Goal: Task Accomplishment & Management: Use online tool/utility

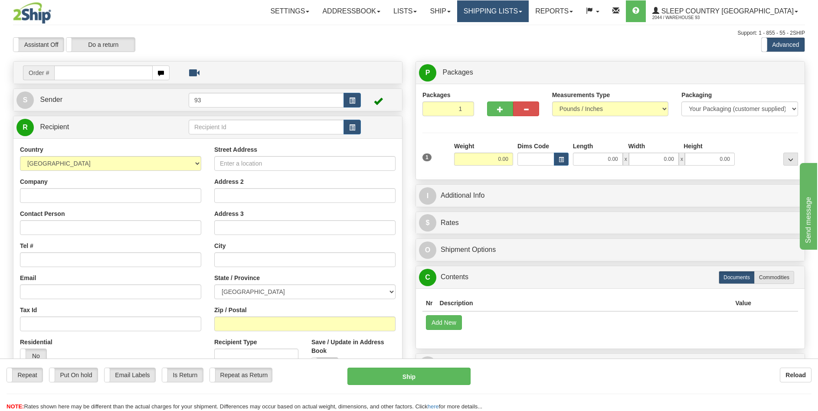
click at [529, 13] on link "Shipping lists" at bounding box center [493, 11] width 72 height 22
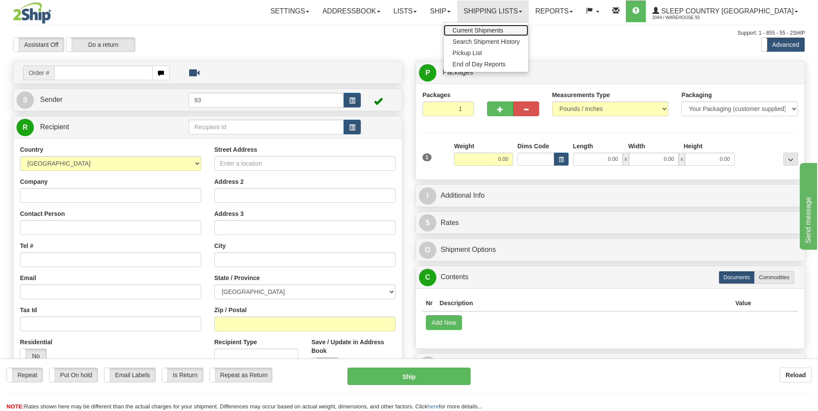
click at [503, 31] on span "Current Shipments" at bounding box center [478, 30] width 51 height 7
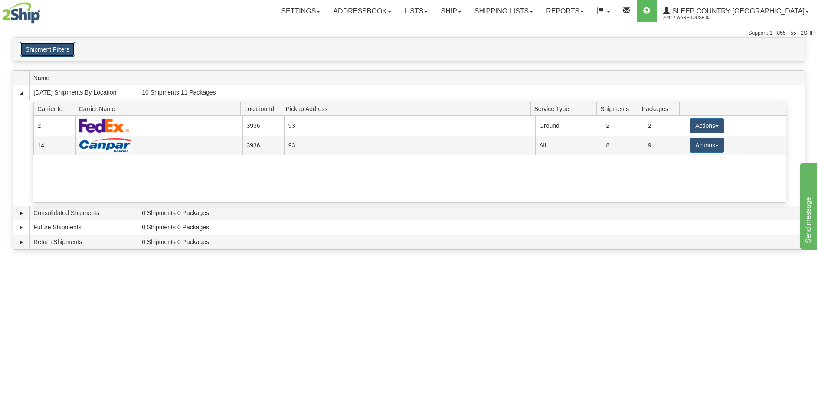
click at [51, 52] on button "Shipment Filters" at bounding box center [47, 49] width 55 height 15
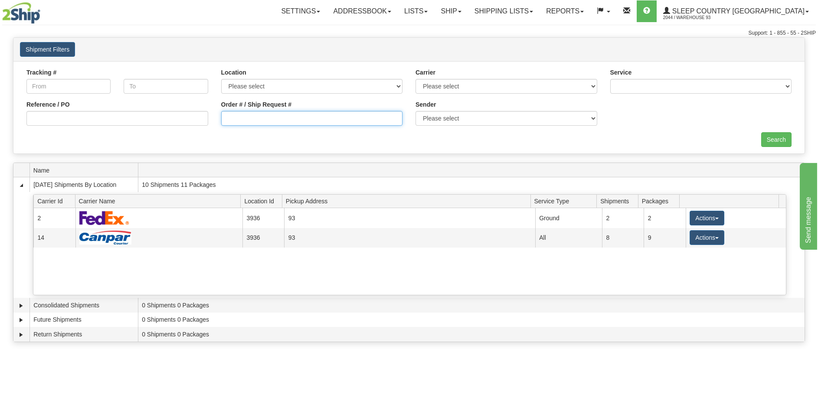
click at [263, 120] on input "Order # / Ship Request #" at bounding box center [312, 118] width 182 height 15
type input "9000i125958"
click at [782, 139] on input "Search" at bounding box center [777, 139] width 30 height 15
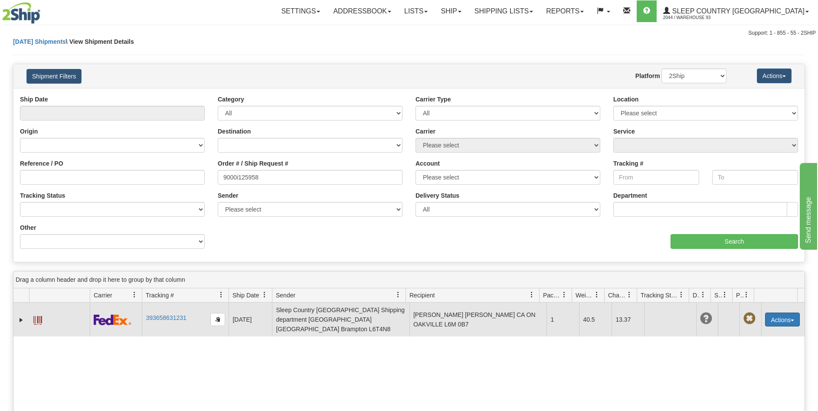
click at [781, 319] on button "Actions" at bounding box center [782, 320] width 35 height 14
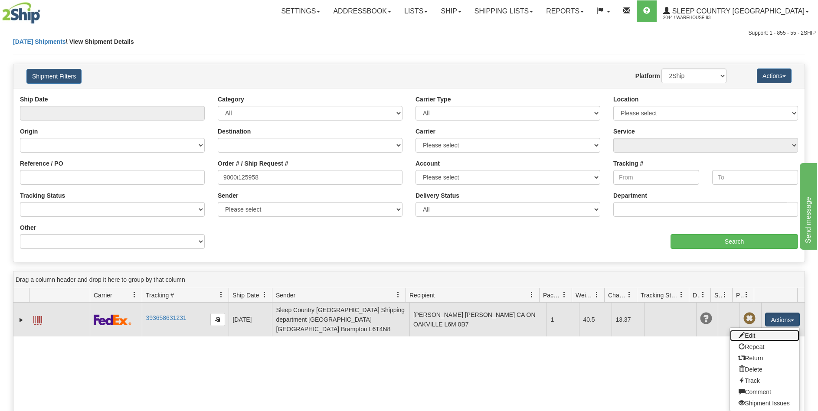
click at [755, 335] on link "Edit" at bounding box center [764, 335] width 69 height 11
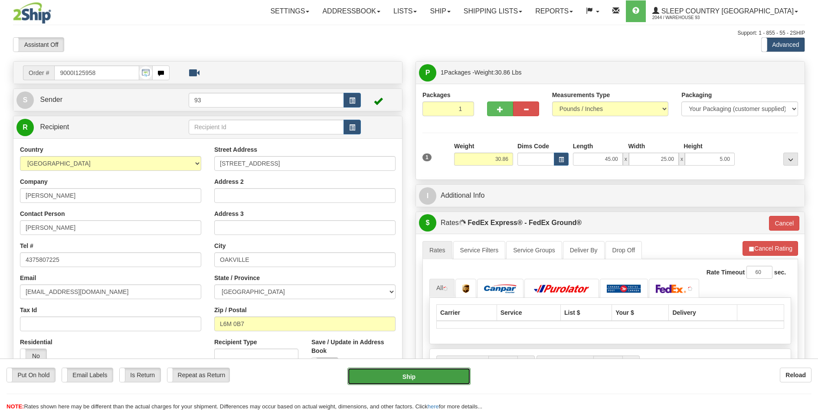
click at [387, 378] on button "Ship" at bounding box center [409, 376] width 123 height 17
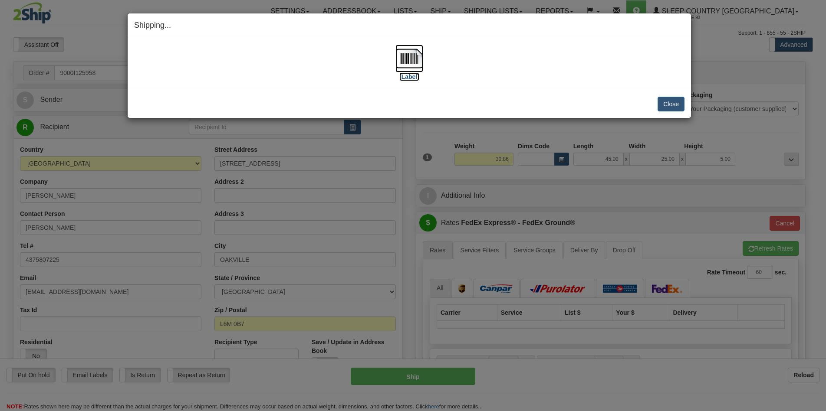
click at [412, 55] on img at bounding box center [409, 59] width 28 height 28
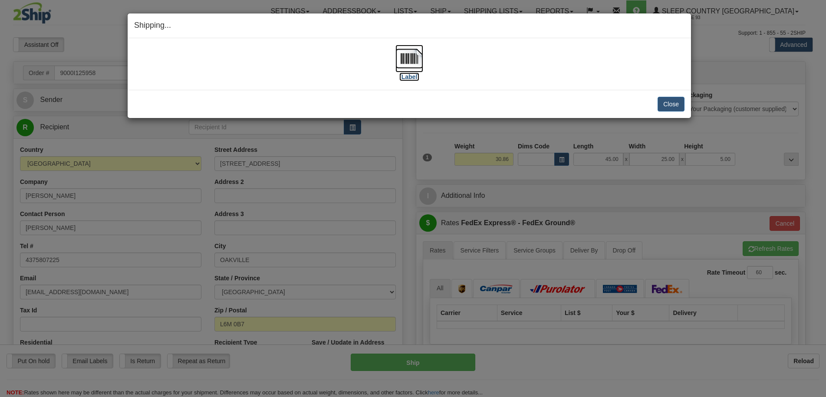
click at [410, 60] on img at bounding box center [409, 59] width 28 height 28
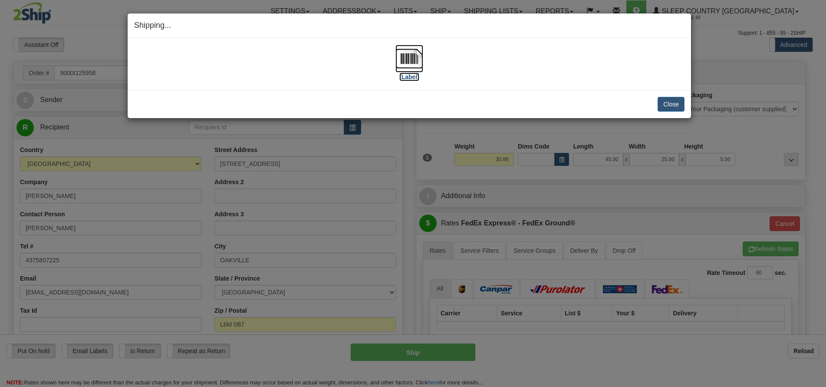
click at [408, 62] on img at bounding box center [409, 59] width 28 height 28
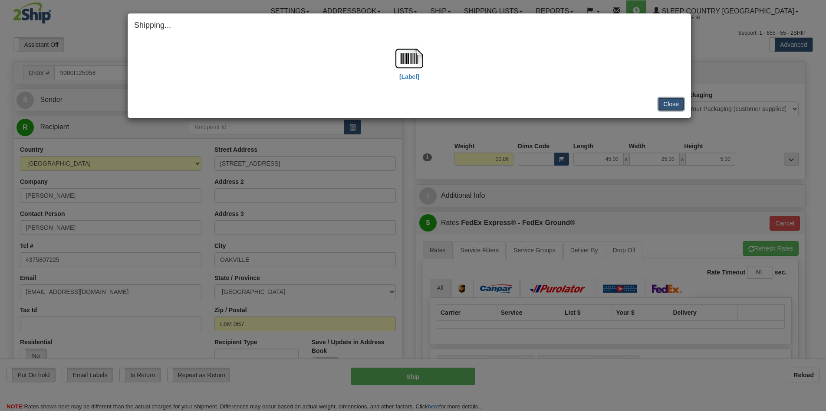
click at [675, 102] on button "Close" at bounding box center [670, 104] width 27 height 15
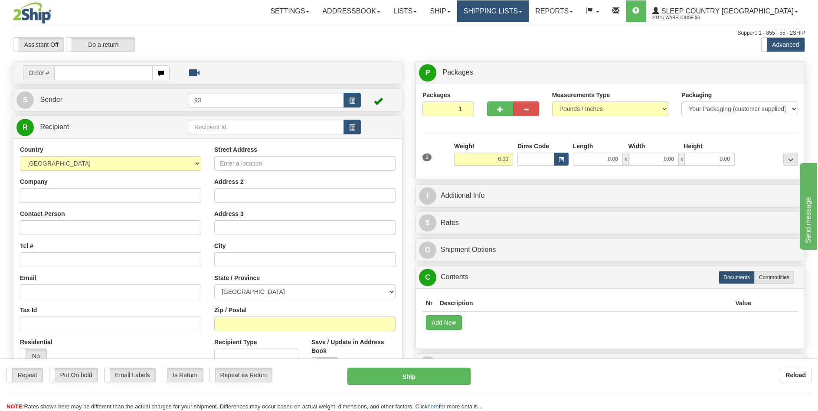
click at [529, 9] on link "Shipping lists" at bounding box center [493, 11] width 72 height 22
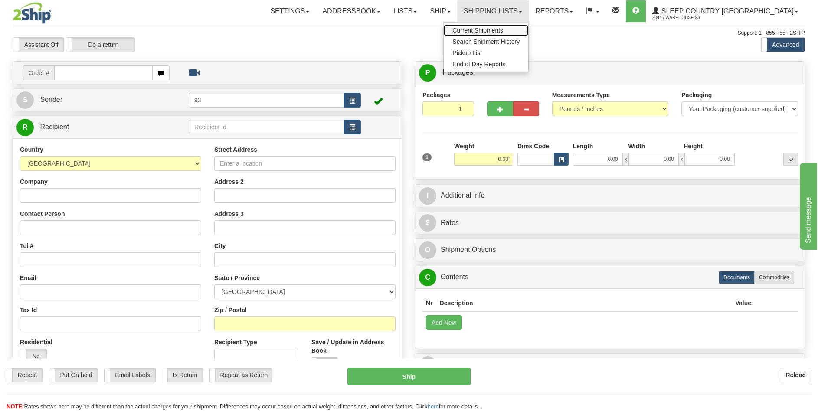
click at [503, 30] on span "Current Shipments" at bounding box center [478, 30] width 51 height 7
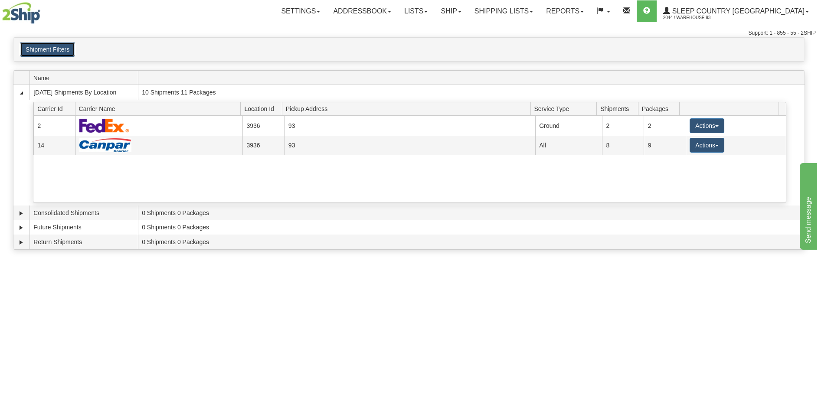
click at [47, 47] on button "Shipment Filters" at bounding box center [47, 49] width 55 height 15
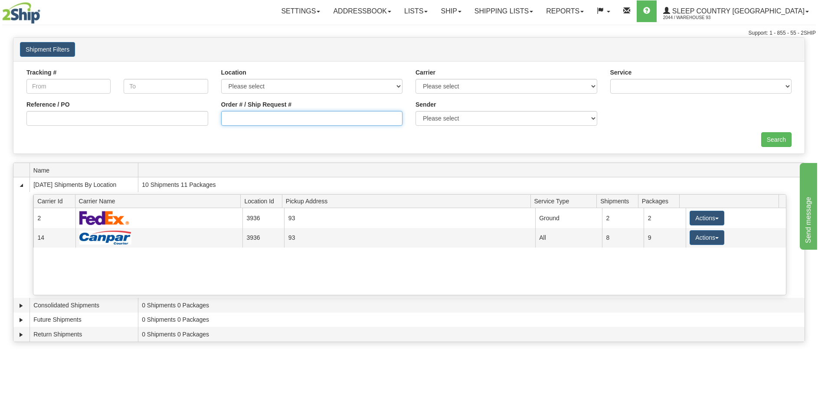
click at [294, 123] on input "Order # / Ship Request #" at bounding box center [312, 118] width 182 height 15
type input "9000i125958"
click at [775, 139] on input "Search" at bounding box center [777, 139] width 30 height 15
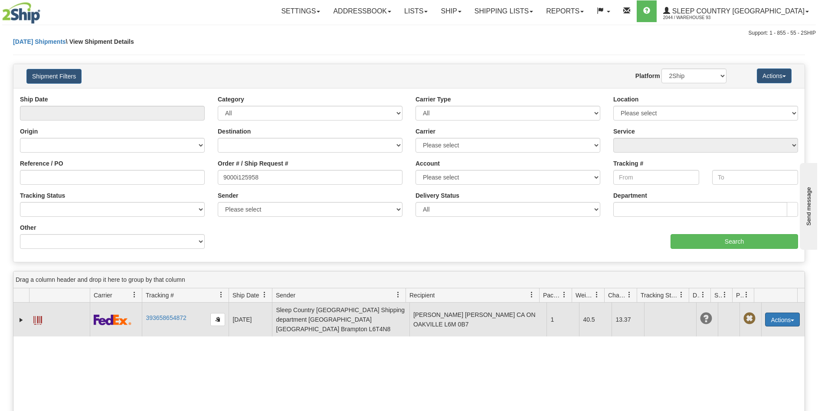
click at [789, 315] on button "Actions" at bounding box center [782, 320] width 35 height 14
click at [751, 332] on link "Edit" at bounding box center [764, 335] width 69 height 11
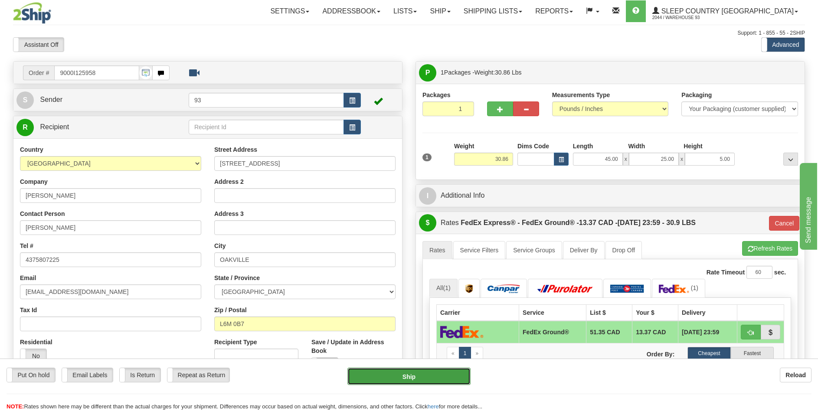
click at [407, 379] on button "Ship" at bounding box center [409, 376] width 123 height 17
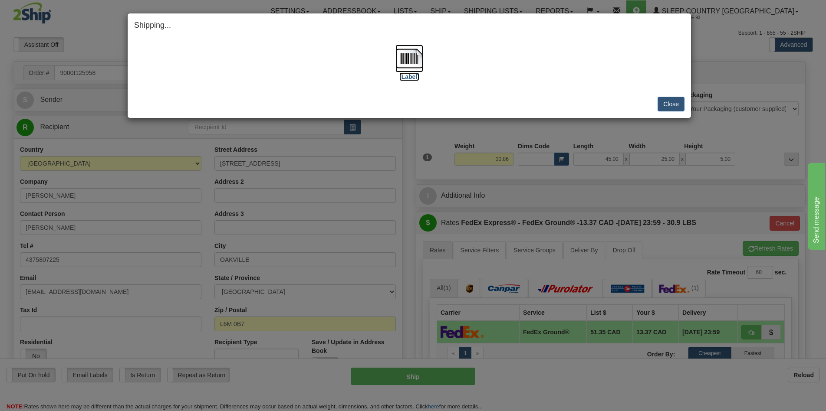
click at [405, 52] on img at bounding box center [409, 59] width 28 height 28
click at [668, 102] on button "Close" at bounding box center [670, 104] width 27 height 15
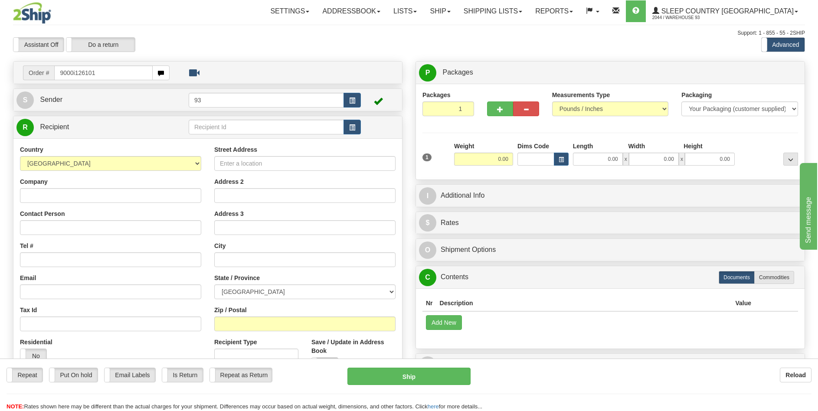
type input "9000i126101"
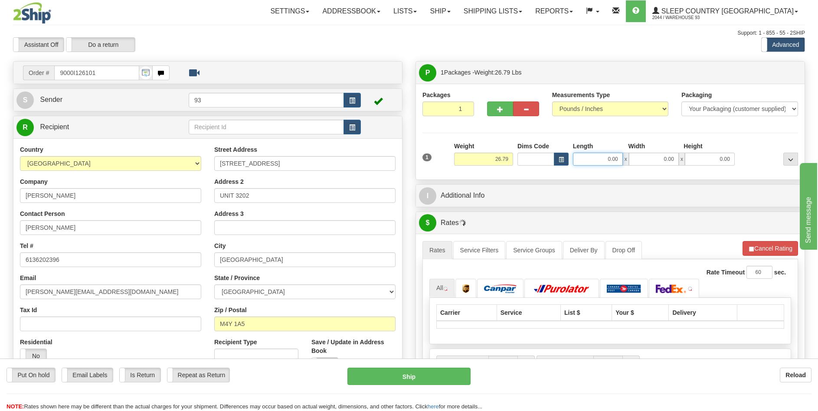
drag, startPoint x: 645, startPoint y: 163, endPoint x: 661, endPoint y: 166, distance: 16.3
click at [661, 166] on div "1 Weight 26.79 Dims Code x x" at bounding box center [610, 157] width 380 height 31
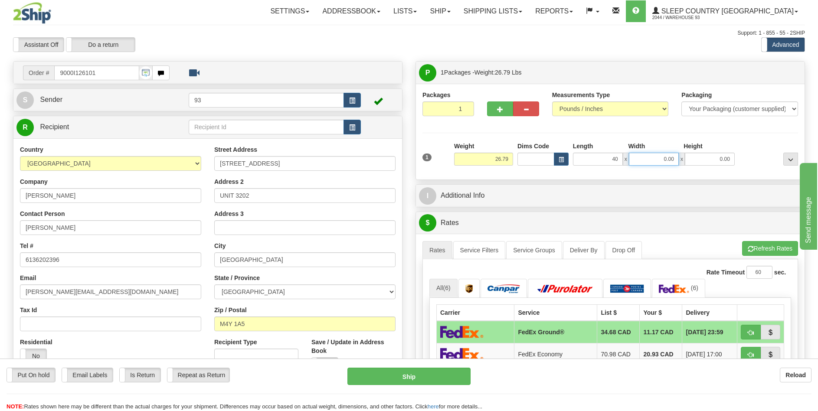
type input "40.00"
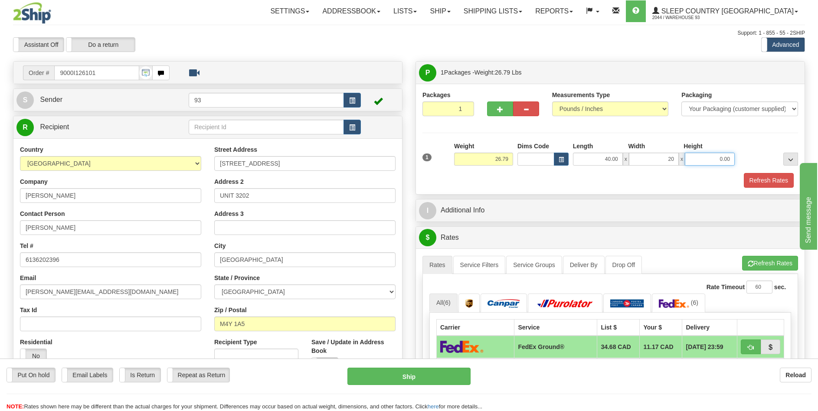
type input "20.00"
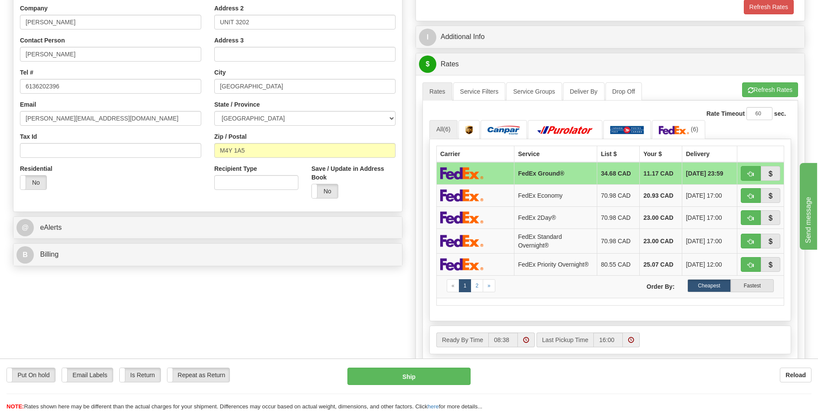
scroll to position [87, 0]
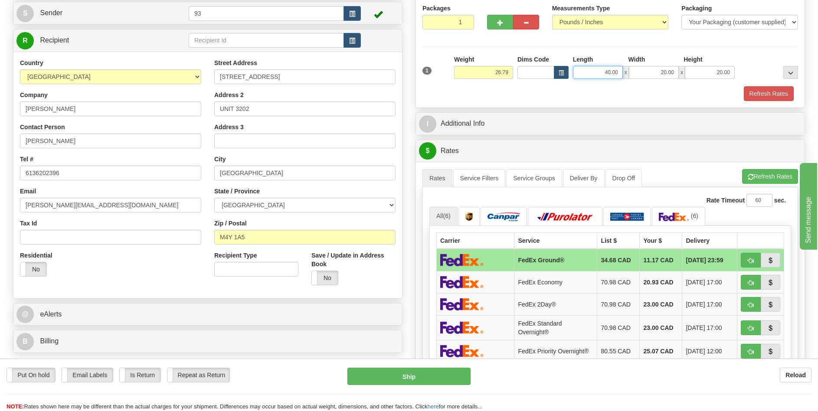
drag, startPoint x: 617, startPoint y: 75, endPoint x: 643, endPoint y: 75, distance: 26.5
click at [643, 75] on div "40.00 x 20.00 x 20.00" at bounding box center [654, 72] width 162 height 13
type input "35.00"
click at [765, 94] on button "Refresh Rates" at bounding box center [769, 93] width 50 height 15
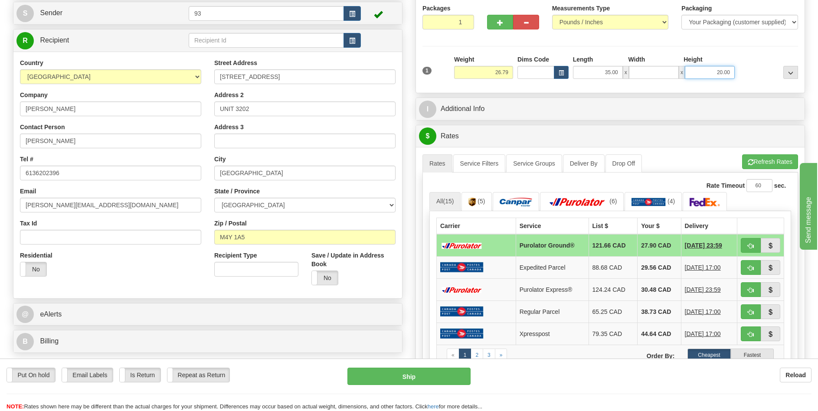
type input "0.00"
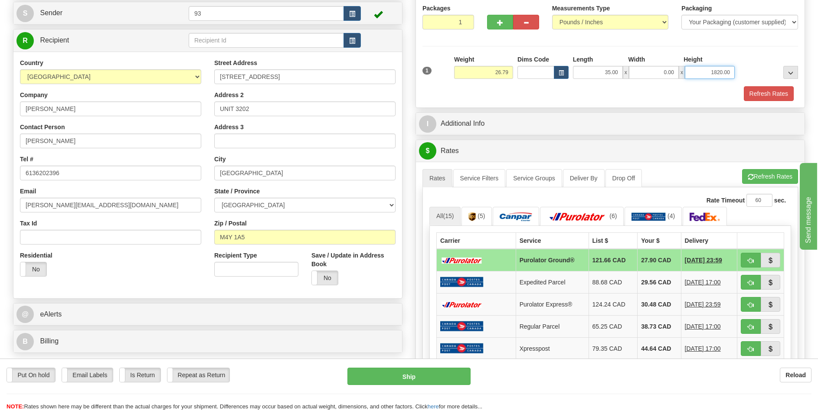
type input "1820.00"
drag, startPoint x: 660, startPoint y: 71, endPoint x: 698, endPoint y: 78, distance: 39.2
click at [698, 75] on div "35.00 x 0.00 x 1820.00" at bounding box center [654, 72] width 162 height 13
type input "18.00"
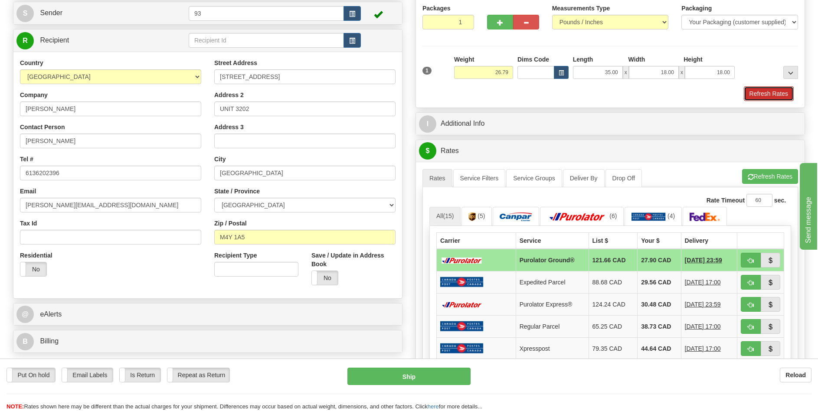
click at [778, 90] on button "Refresh Rates" at bounding box center [769, 93] width 50 height 15
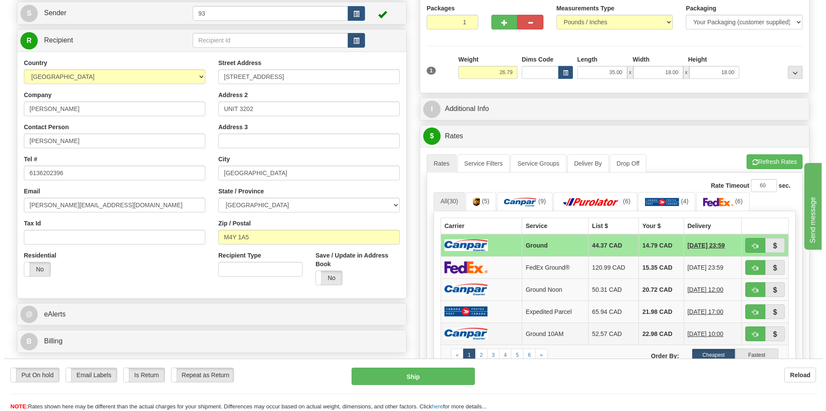
scroll to position [217, 0]
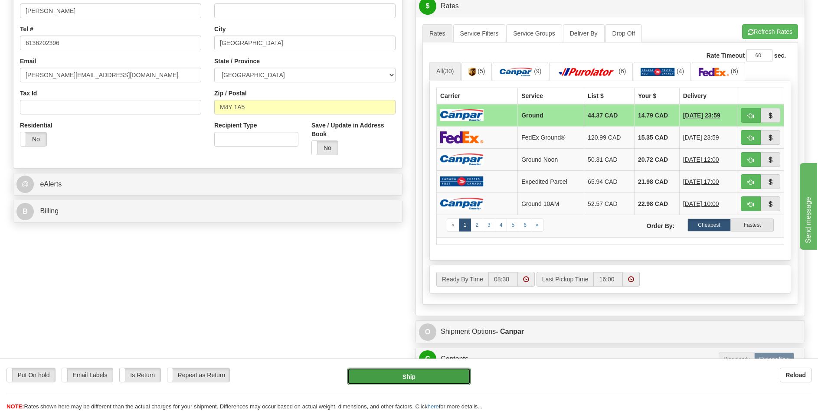
click at [397, 377] on button "Ship" at bounding box center [409, 376] width 123 height 17
type input "1"
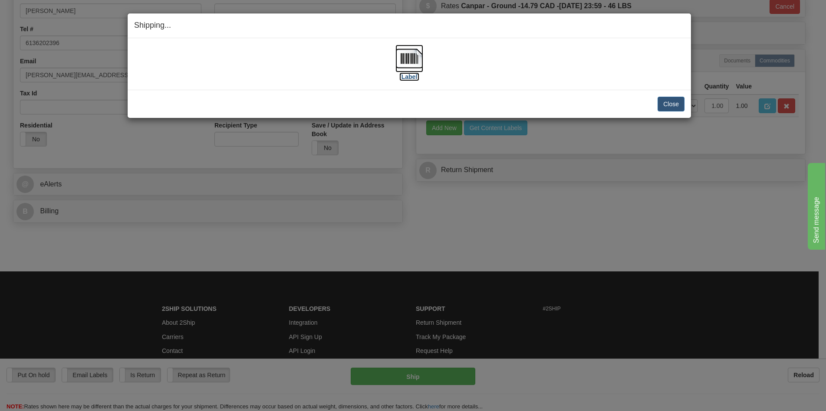
click at [414, 56] on img at bounding box center [409, 59] width 28 height 28
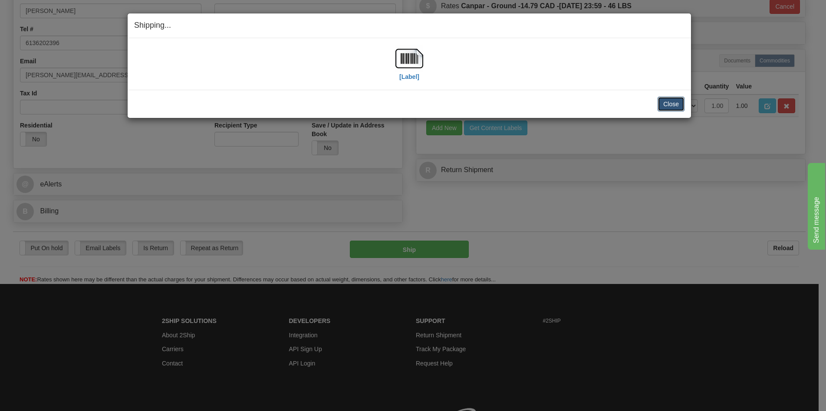
click at [667, 109] on button "Close" at bounding box center [670, 104] width 27 height 15
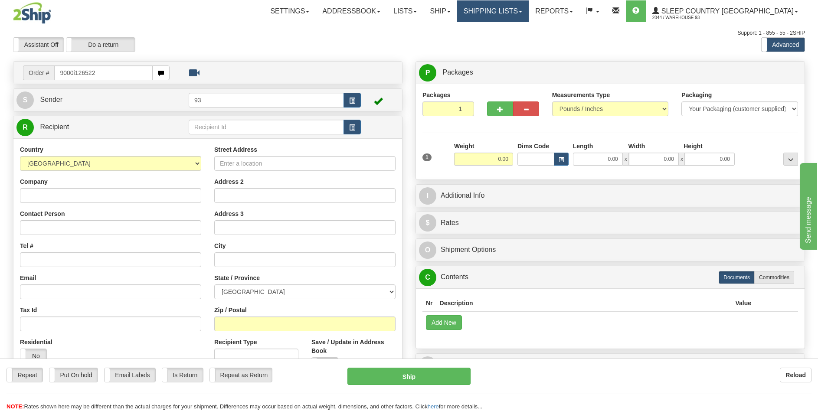
type input "9000i126522"
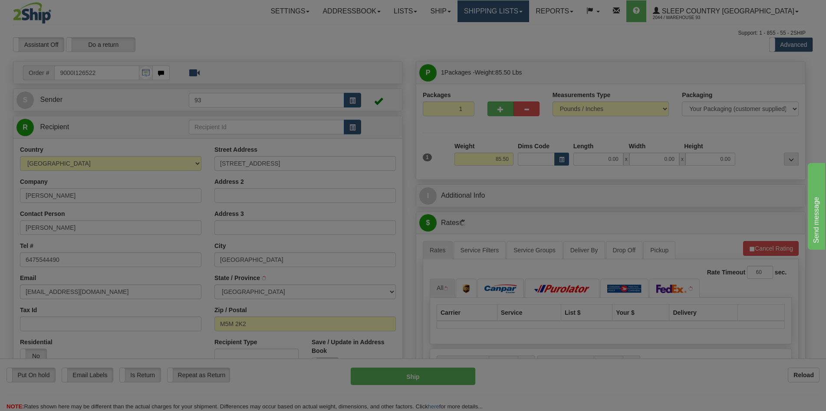
type input "NORTH YORK"
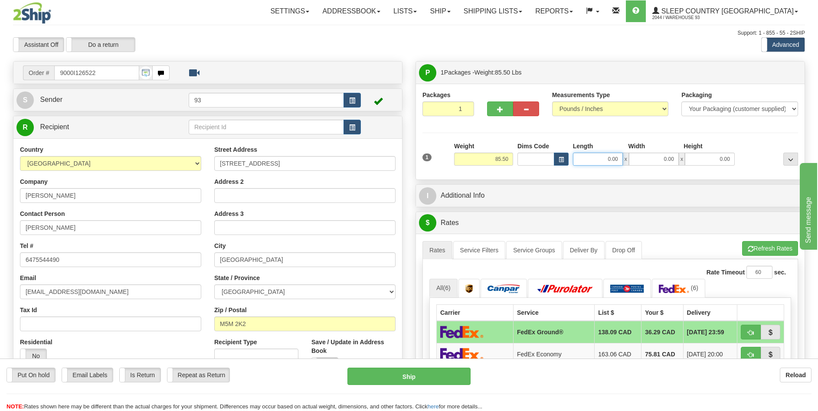
drag, startPoint x: 608, startPoint y: 161, endPoint x: 656, endPoint y: 159, distance: 47.3
click at [656, 159] on div "0.00 x 0.00 x 0.00" at bounding box center [654, 159] width 162 height 13
type input "40.00"
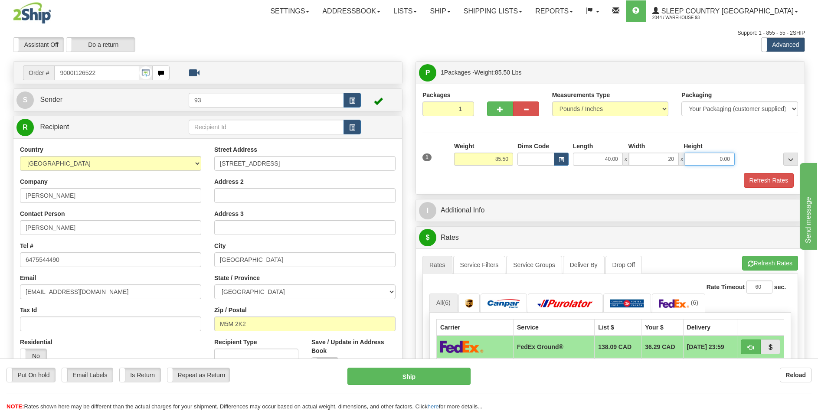
type input "20.00"
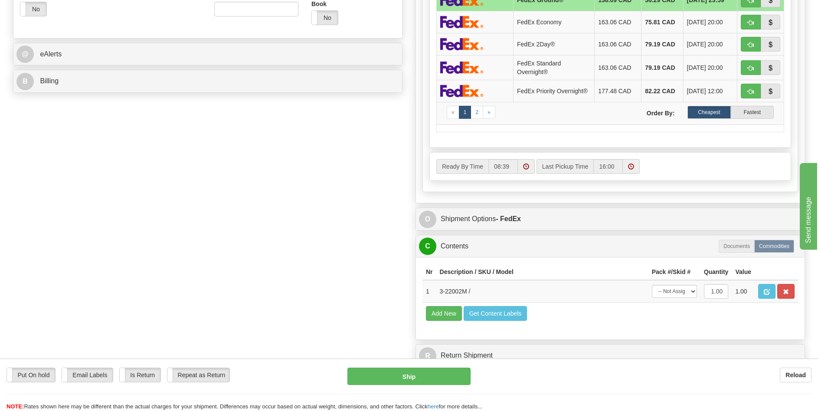
scroll to position [391, 0]
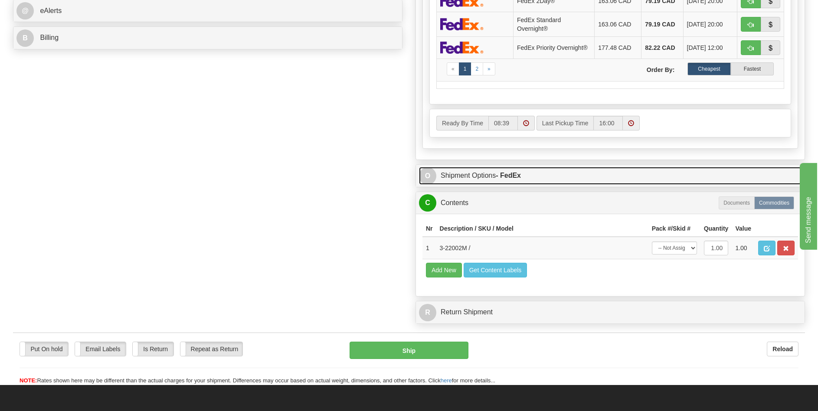
click at [427, 177] on span "O" at bounding box center [427, 175] width 17 height 17
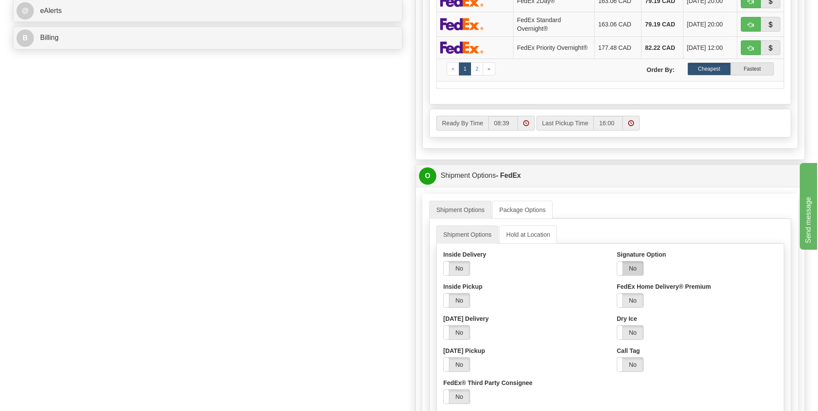
click at [637, 274] on label "No" at bounding box center [630, 269] width 26 height 14
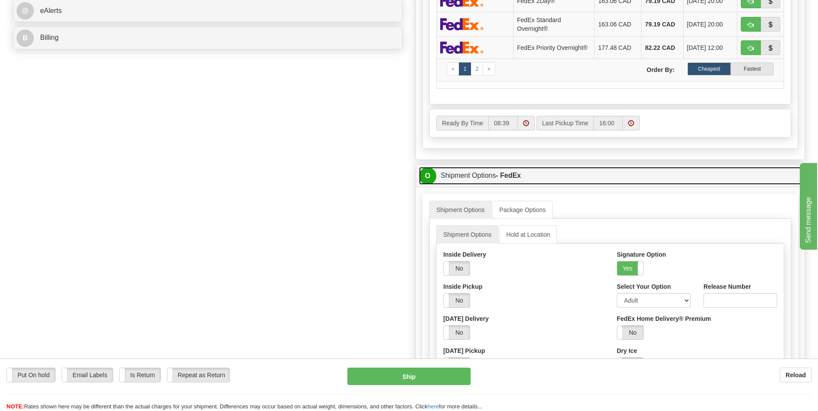
click at [431, 180] on span "O" at bounding box center [427, 175] width 17 height 17
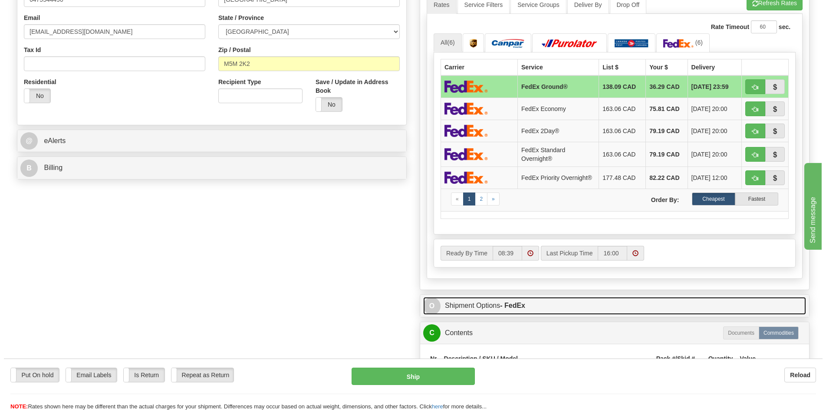
scroll to position [174, 0]
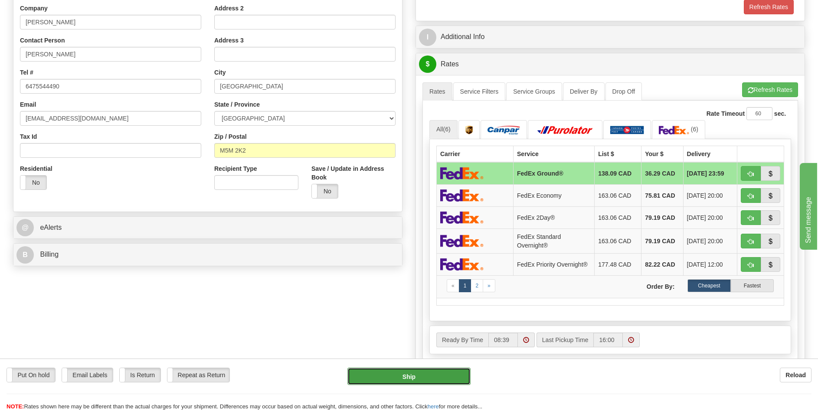
click at [430, 374] on button "Ship" at bounding box center [409, 376] width 123 height 17
type input "92"
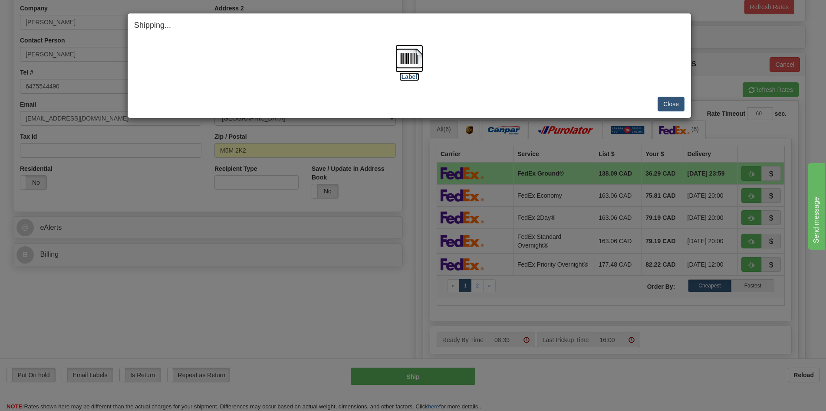
click at [418, 66] on img at bounding box center [409, 59] width 28 height 28
click at [683, 103] on button "Close" at bounding box center [670, 104] width 27 height 15
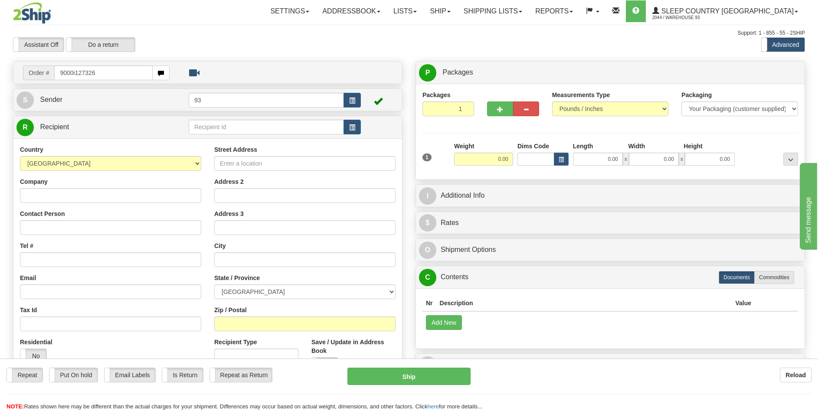
type input "9000i127326"
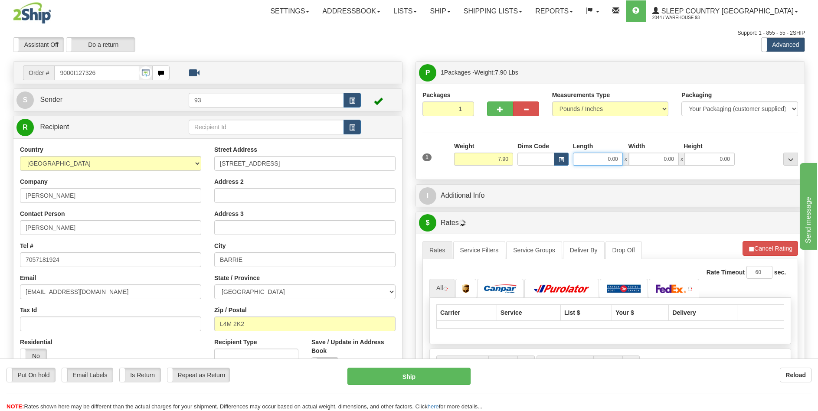
drag, startPoint x: 601, startPoint y: 163, endPoint x: 644, endPoint y: 163, distance: 42.5
click at [644, 163] on div "0.00 x 0.00 x 0.00" at bounding box center [654, 159] width 162 height 13
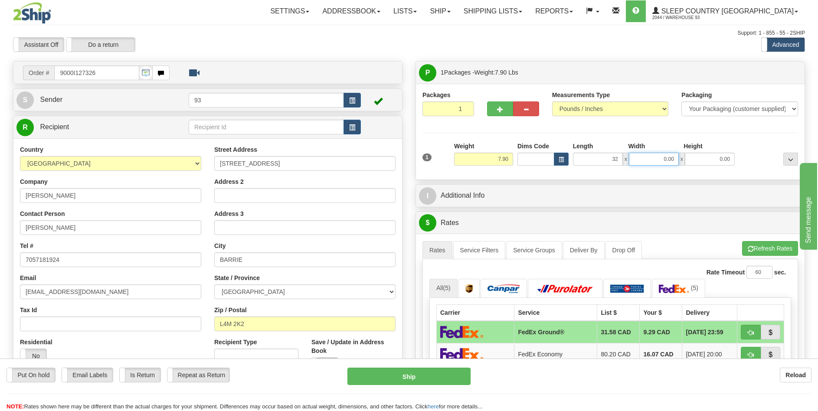
type input "32.00"
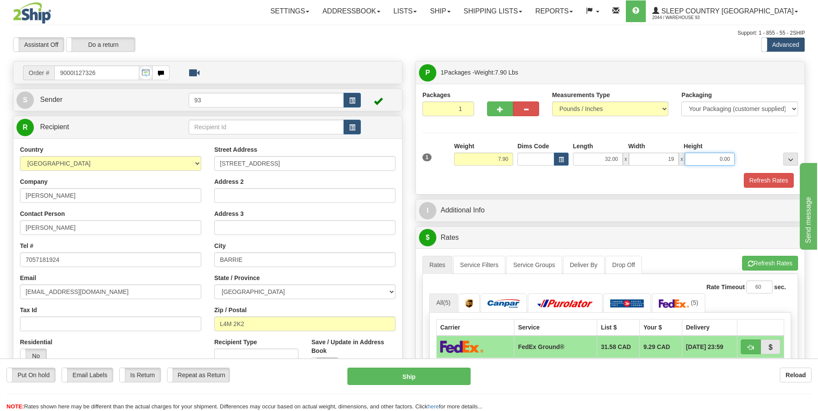
type input "19.00"
type input "6.00"
click at [784, 179] on button "Refresh Rates" at bounding box center [769, 180] width 50 height 15
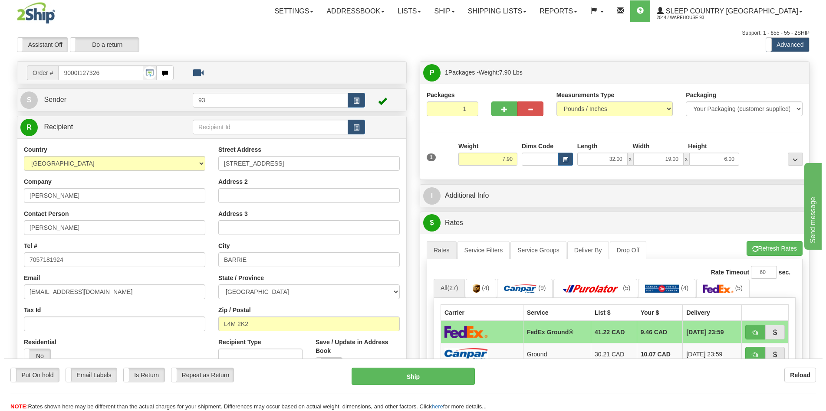
scroll to position [130, 0]
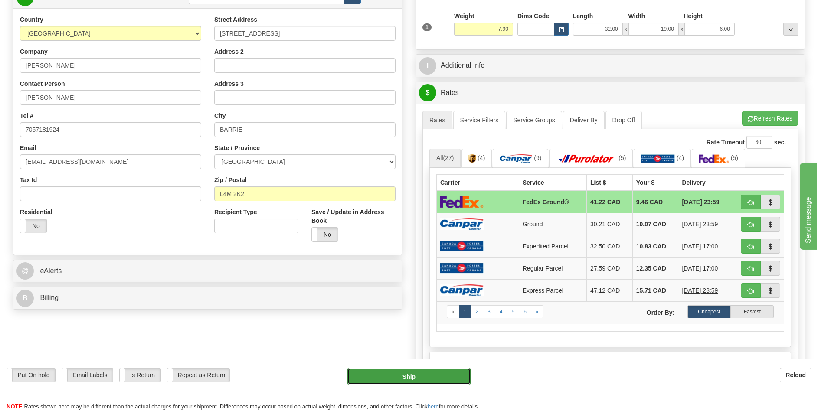
click at [391, 377] on button "Ship" at bounding box center [409, 376] width 123 height 17
type input "92"
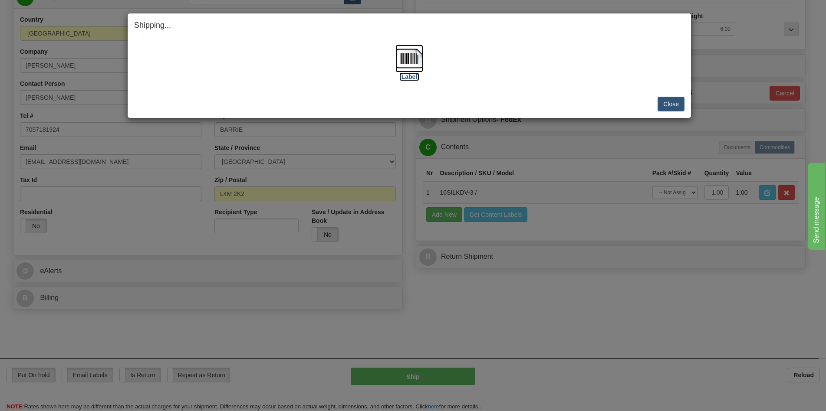
click at [410, 55] on img at bounding box center [409, 59] width 28 height 28
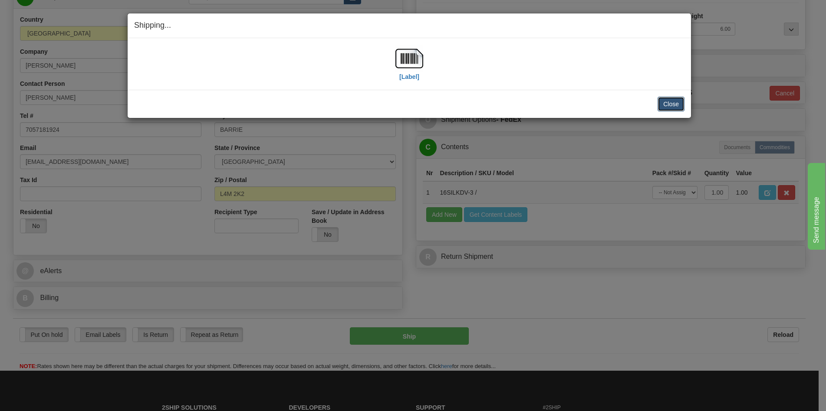
click at [674, 105] on button "Close" at bounding box center [670, 104] width 27 height 15
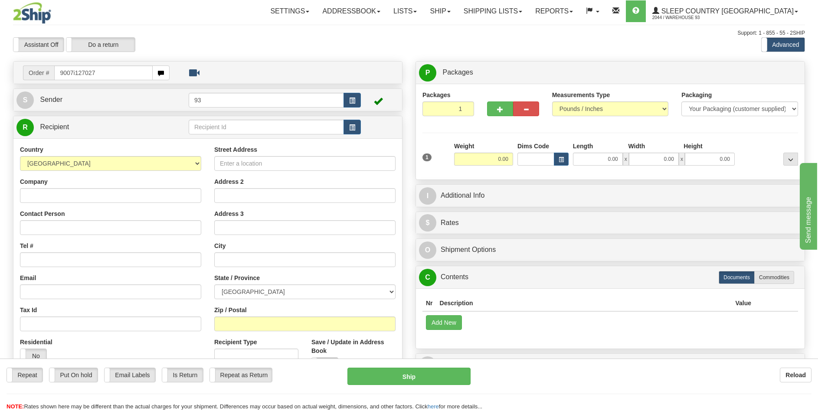
type input "9007i127027"
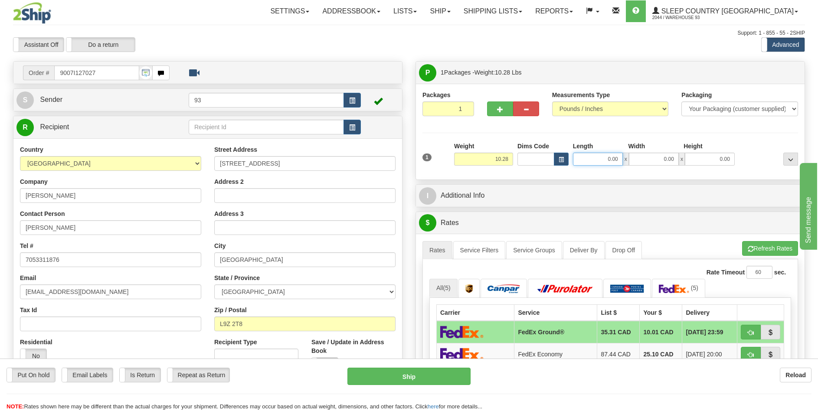
drag, startPoint x: 605, startPoint y: 160, endPoint x: 648, endPoint y: 157, distance: 43.5
click at [648, 157] on div "0.00 x 0.00 x 0.00" at bounding box center [654, 159] width 162 height 13
type input "10.00"
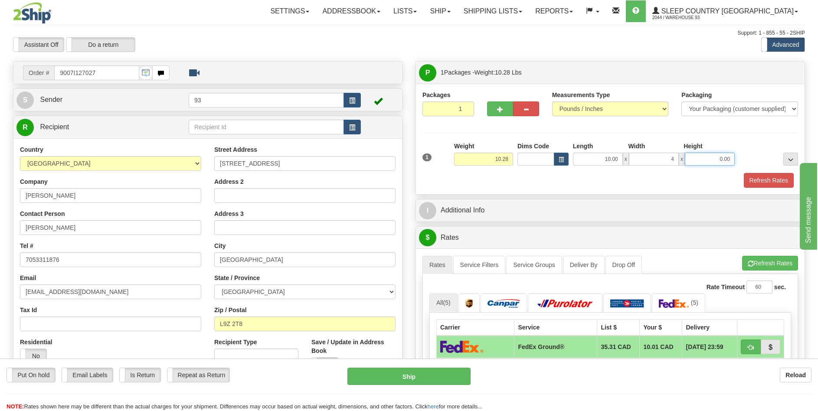
type input "4.00"
type input "2.00"
click at [782, 180] on button "Refresh Rates" at bounding box center [769, 180] width 50 height 15
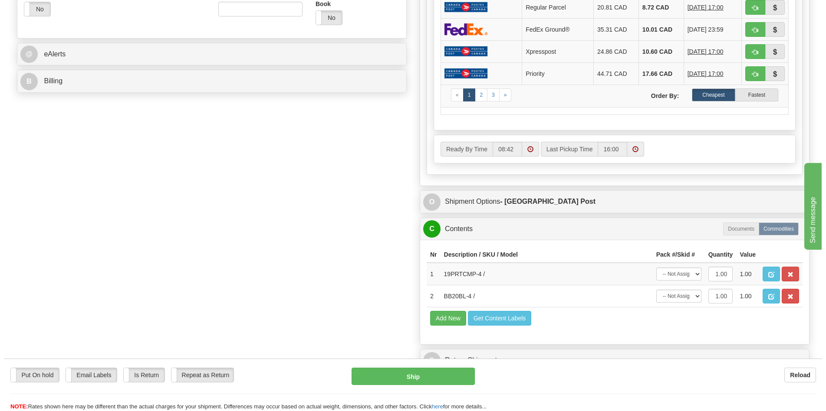
scroll to position [434, 0]
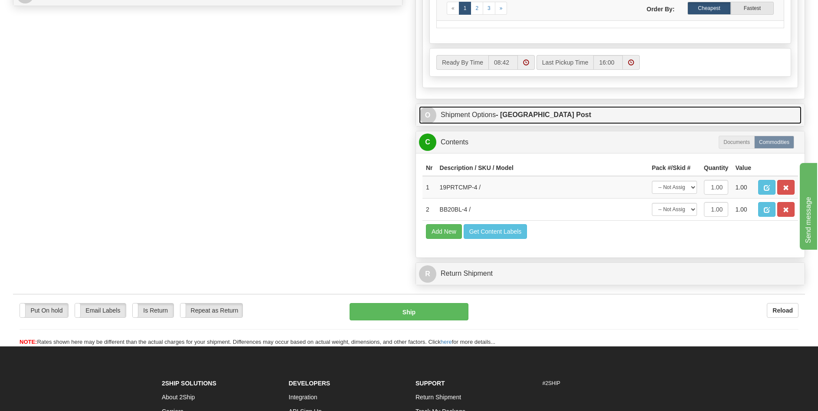
click at [430, 110] on span "O" at bounding box center [427, 115] width 17 height 17
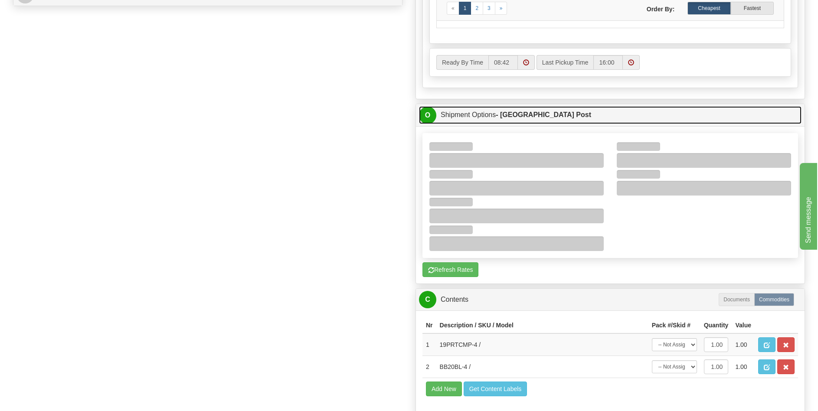
click at [428, 114] on span "O" at bounding box center [427, 115] width 17 height 17
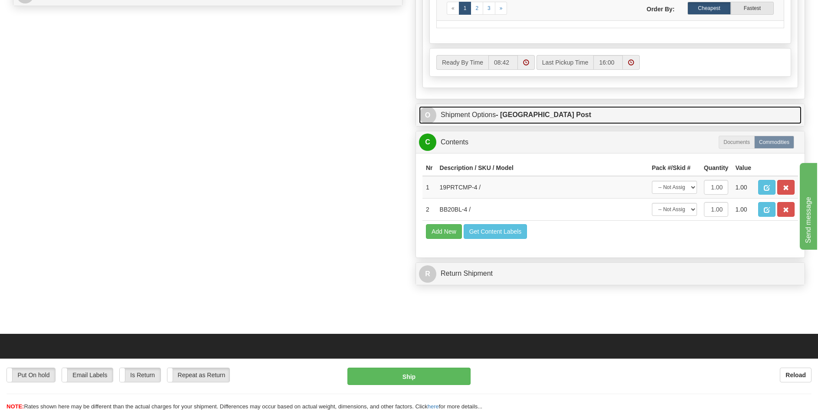
click at [428, 114] on span "O" at bounding box center [427, 115] width 17 height 17
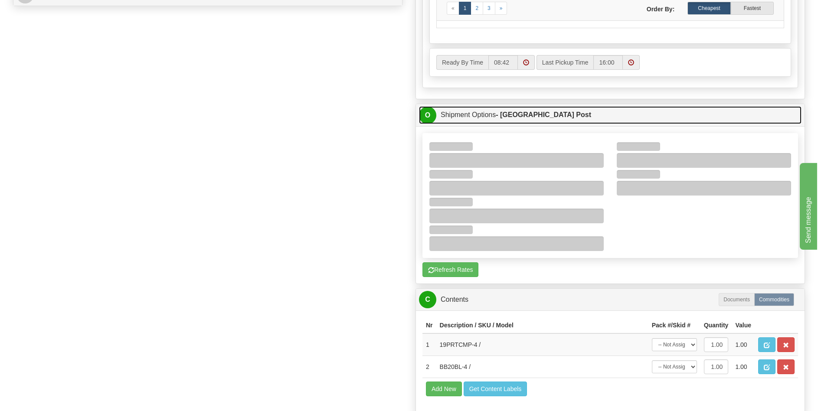
click at [426, 112] on span "O" at bounding box center [427, 115] width 17 height 17
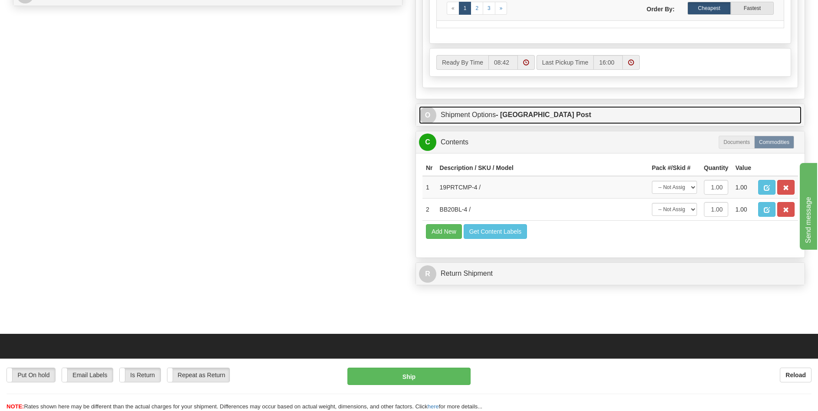
click at [430, 120] on span "O" at bounding box center [427, 115] width 17 height 17
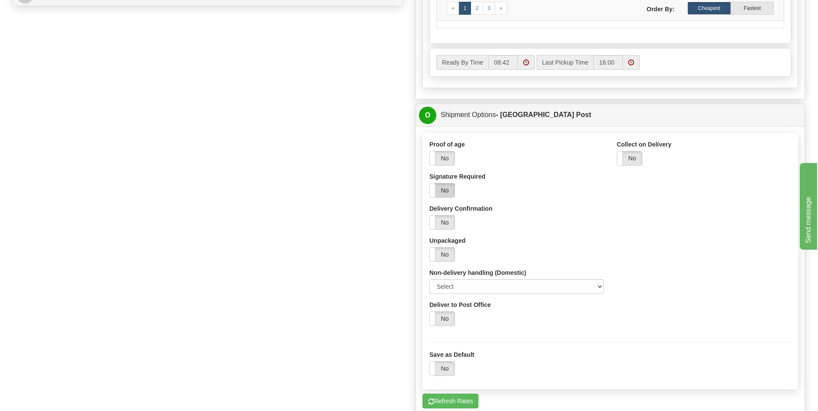
click at [444, 191] on label "No" at bounding box center [442, 191] width 25 height 14
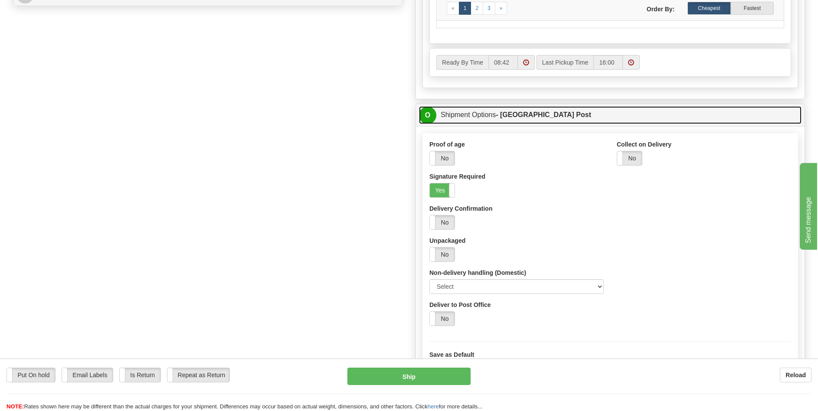
click at [429, 113] on span "O" at bounding box center [427, 115] width 17 height 17
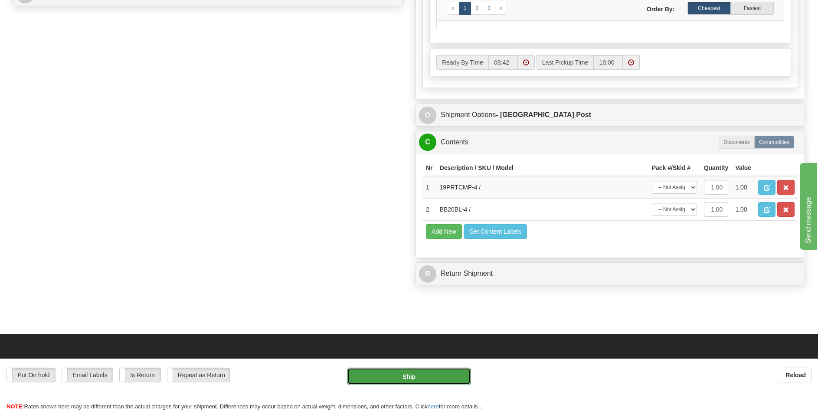
click at [426, 378] on button "Ship" at bounding box center [409, 376] width 123 height 17
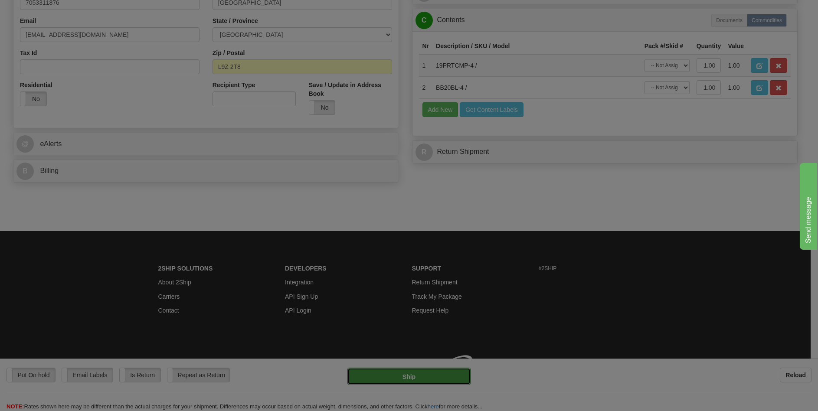
type input "DOM.EP"
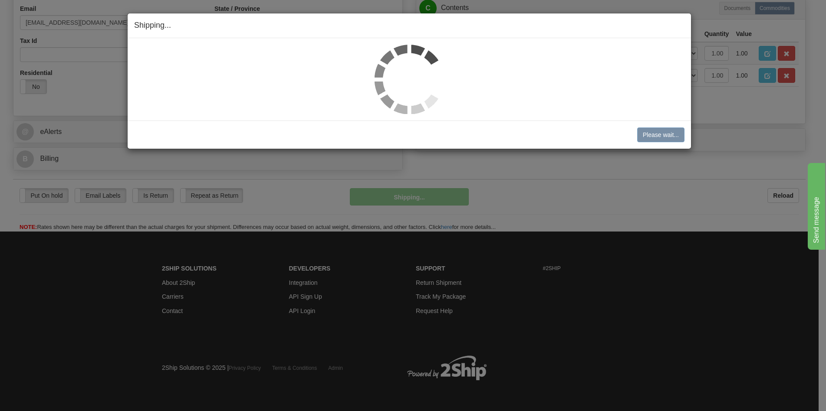
scroll to position [270, 0]
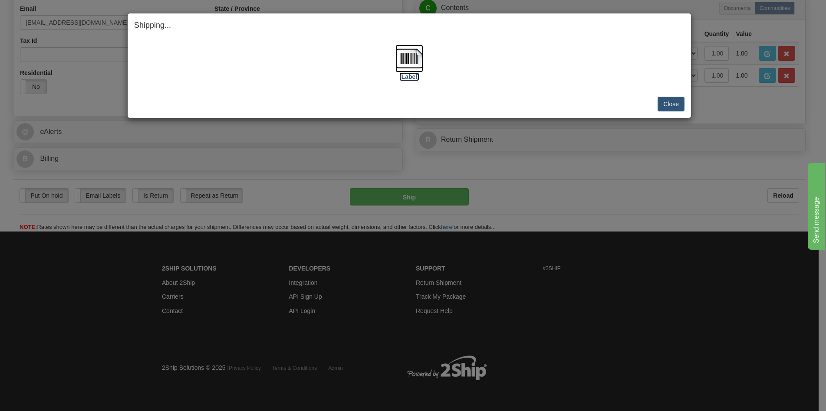
click at [399, 52] on img at bounding box center [409, 59] width 28 height 28
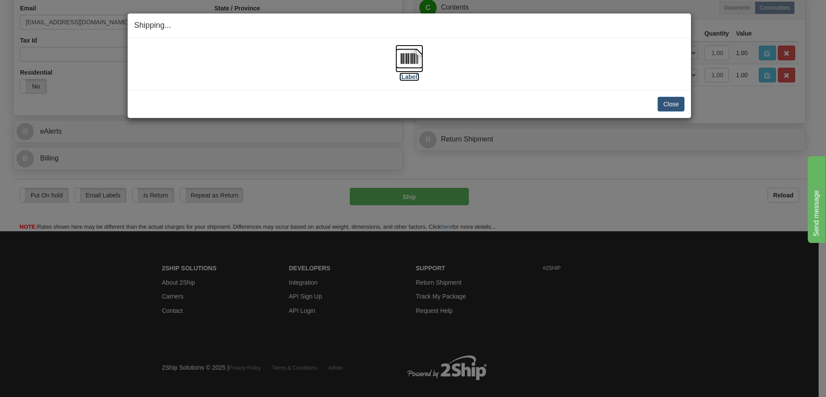
click at [411, 59] on img at bounding box center [409, 59] width 28 height 28
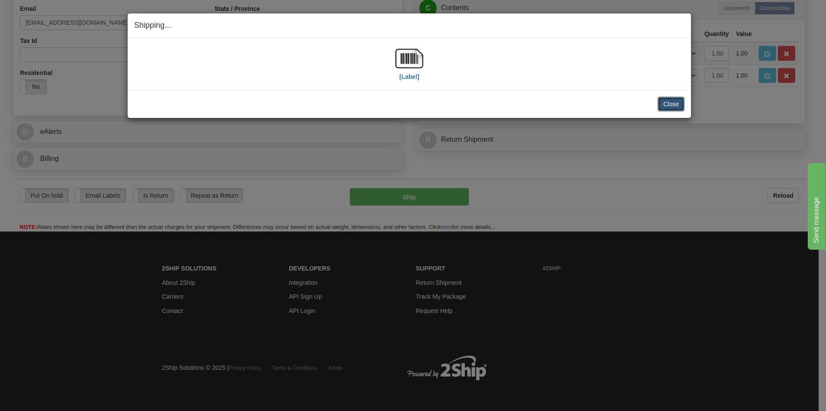
click at [666, 106] on button "Close" at bounding box center [670, 104] width 27 height 15
